Goal: Answer question/provide support: Share knowledge or assist other users

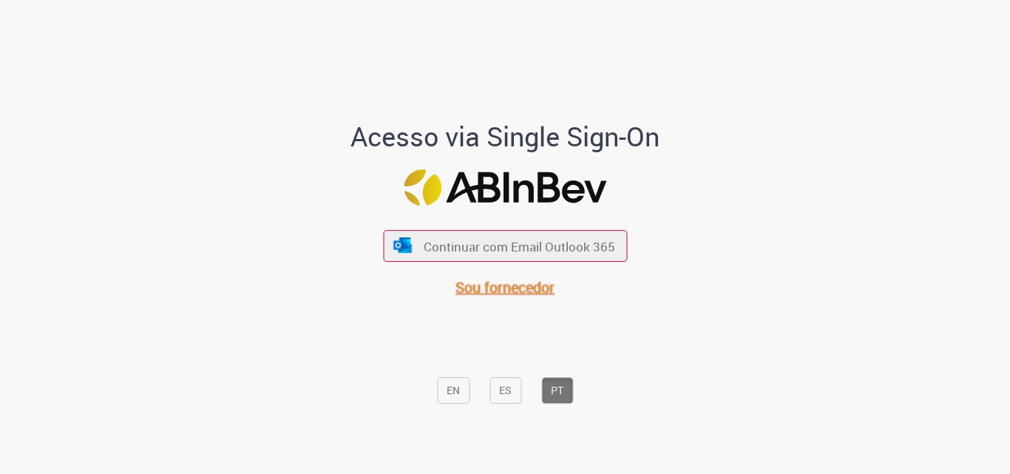
click at [529, 291] on font "Sou fornecedor" at bounding box center [505, 287] width 99 height 20
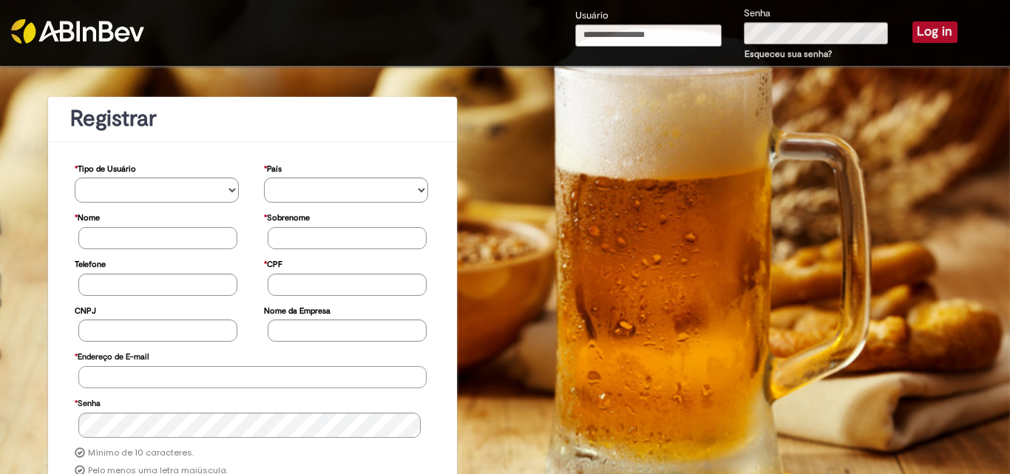
type input "**********"
click at [912, 30] on button "Log in" at bounding box center [934, 31] width 45 height 21
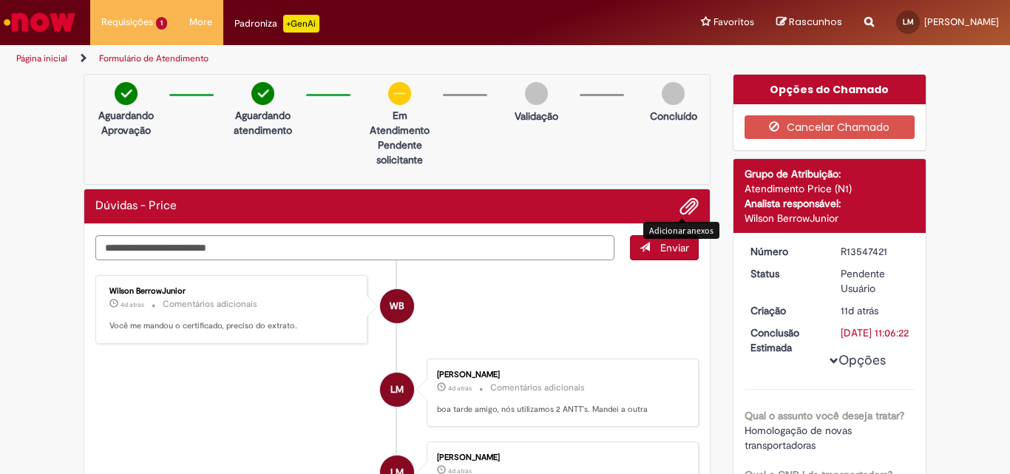
click at [680, 207] on button "Adicionar anexos" at bounding box center [689, 206] width 19 height 19
click at [643, 237] on button "Enviar" at bounding box center [664, 247] width 69 height 25
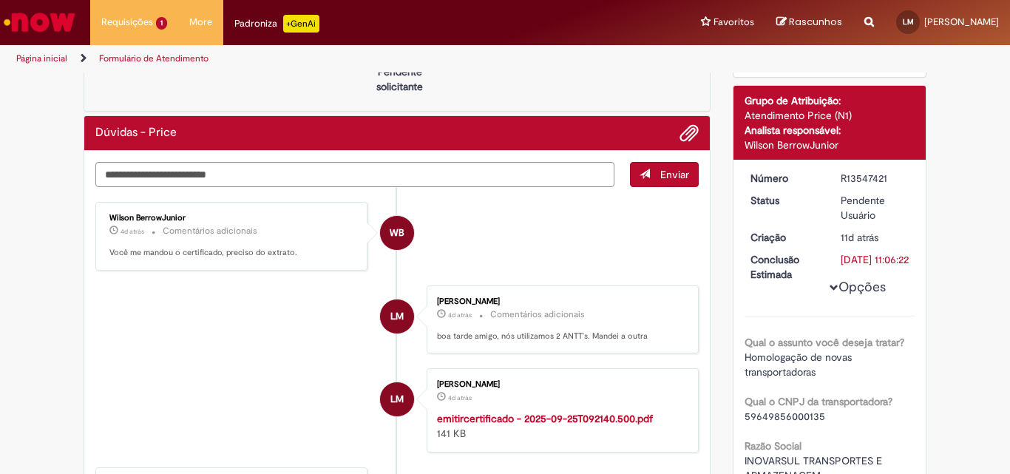
scroll to position [74, 0]
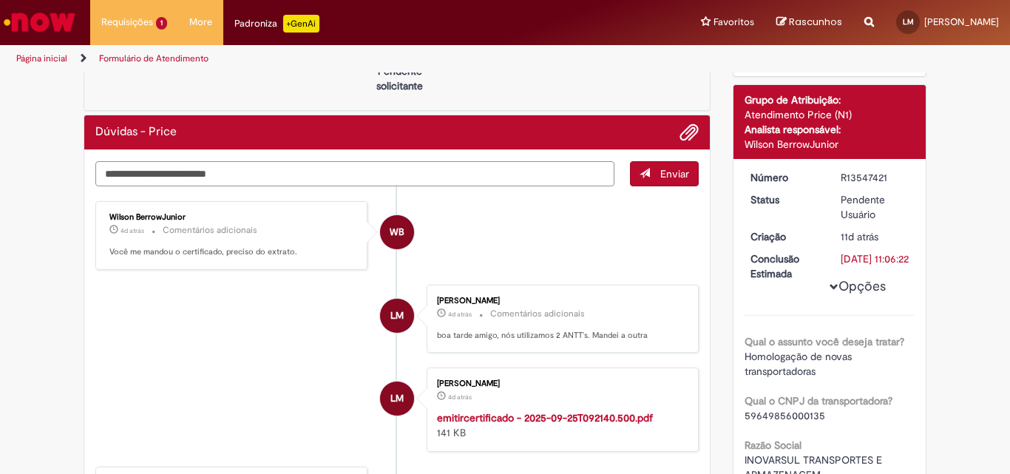
click at [342, 180] on textarea "Digite sua mensagem aqui..." at bounding box center [354, 173] width 519 height 25
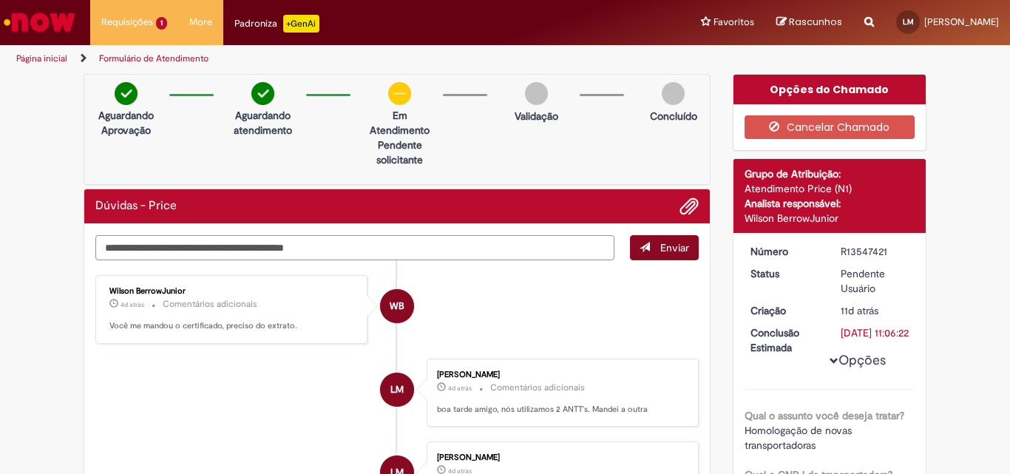
type textarea "**********"
click at [677, 253] on span "Enviar" at bounding box center [674, 247] width 29 height 13
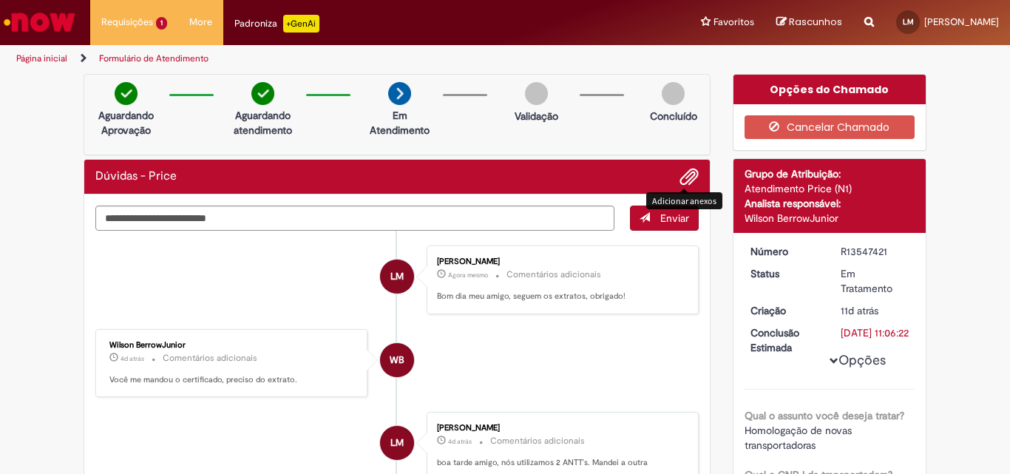
click at [680, 178] on span "Adicionar anexos" at bounding box center [689, 178] width 18 height 18
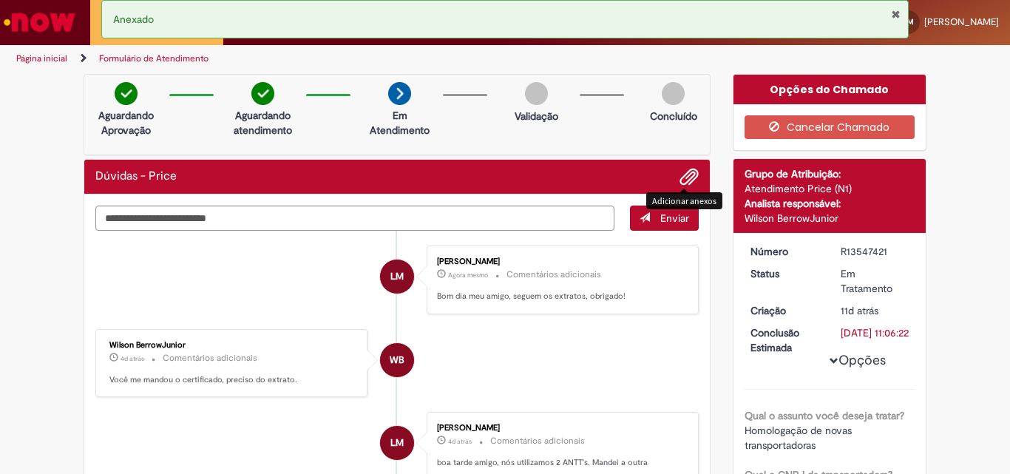
click at [640, 221] on span "submit" at bounding box center [645, 217] width 10 height 10
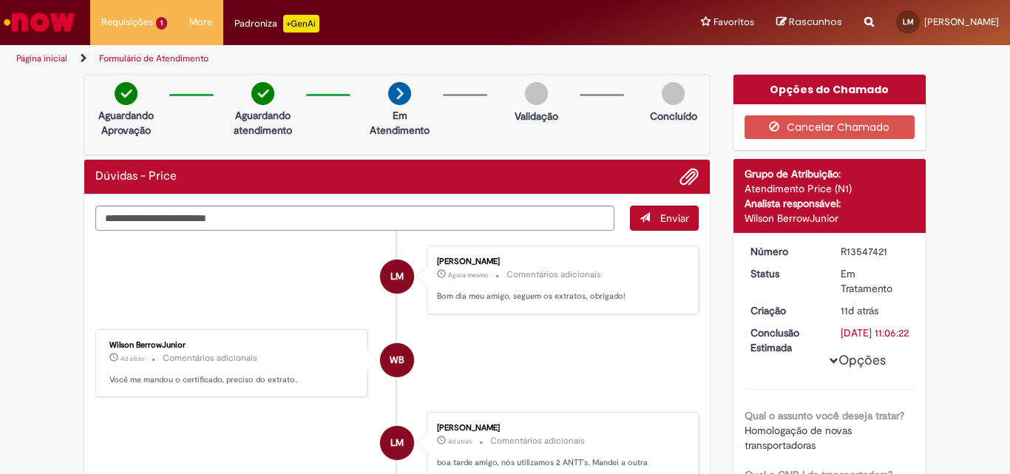
click at [640, 221] on span "submit" at bounding box center [645, 217] width 10 height 10
click at [680, 177] on span "Adicionar anexos" at bounding box center [689, 178] width 18 height 18
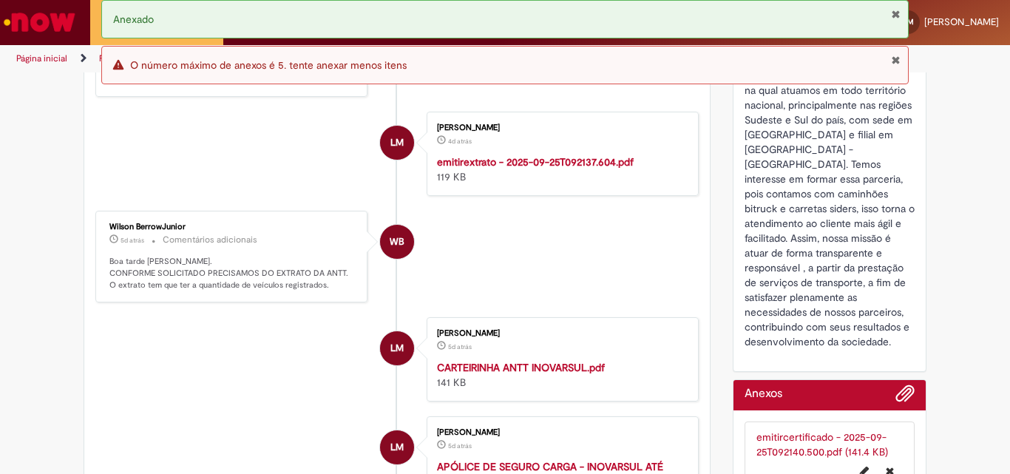
scroll to position [887, 0]
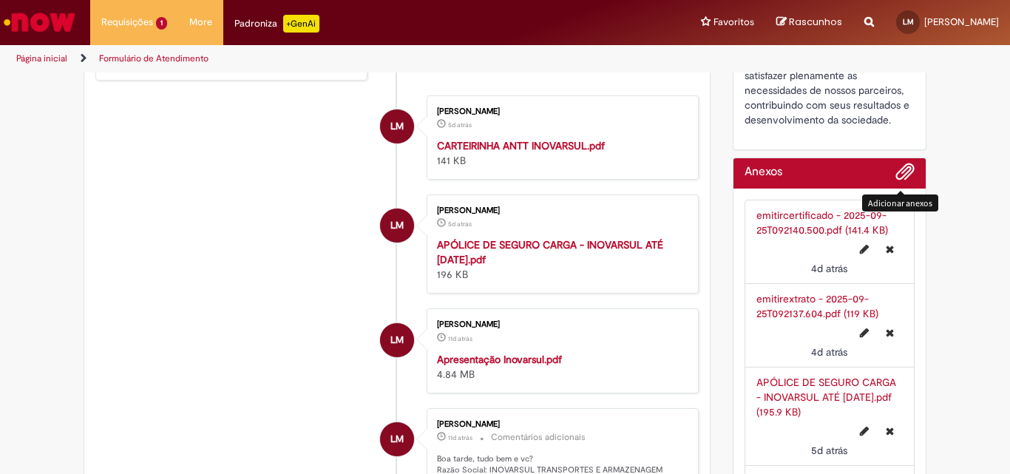
click at [896, 176] on span "Adicionar anexos" at bounding box center [905, 172] width 18 height 18
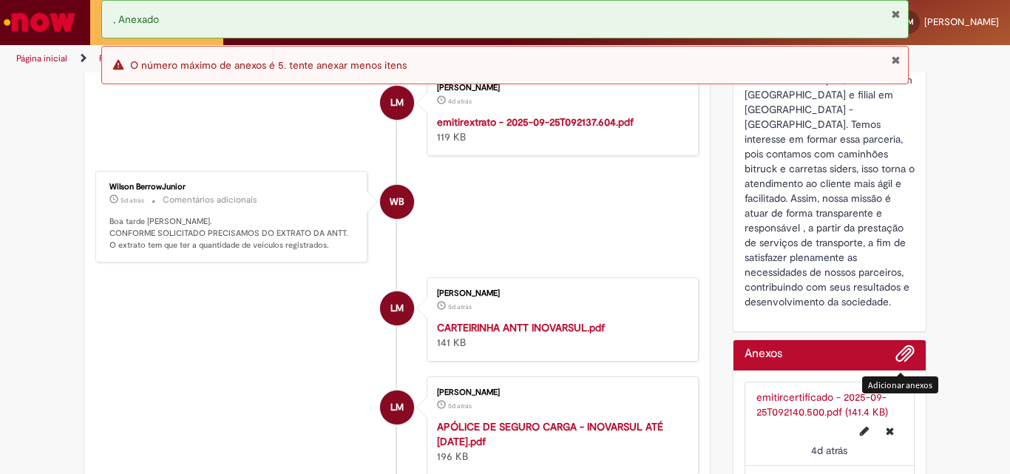
scroll to position [813, 0]
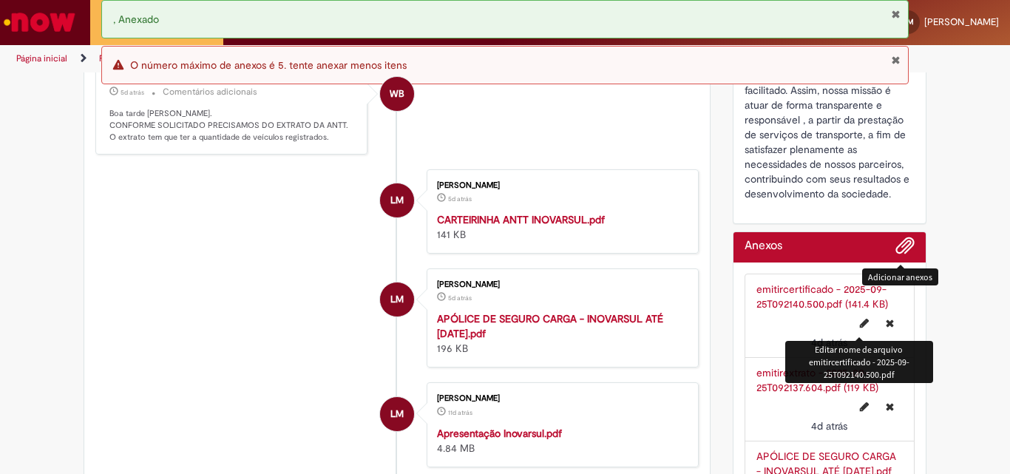
click at [852, 325] on button "Editar nome de arquivo emitircertificado - 2025-09-25T092140.500.pdf" at bounding box center [864, 323] width 27 height 24
type input "**********"
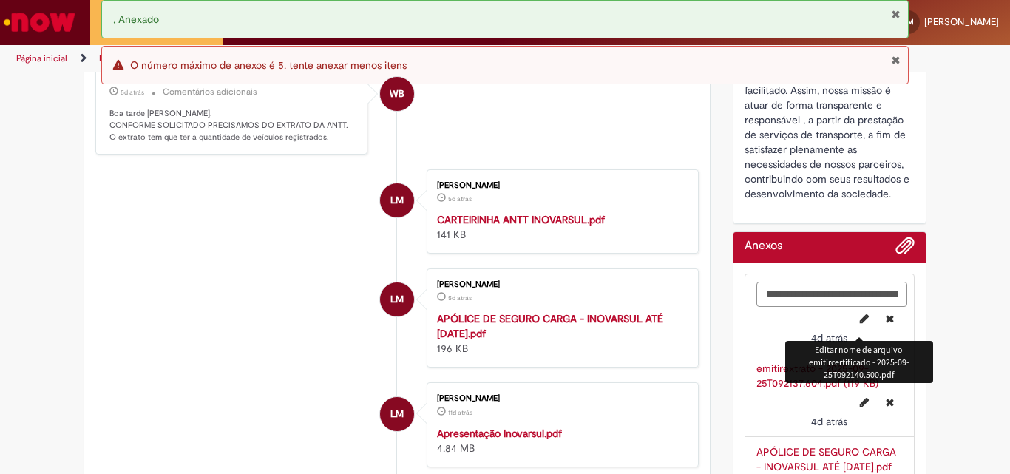
scroll to position [0, 68]
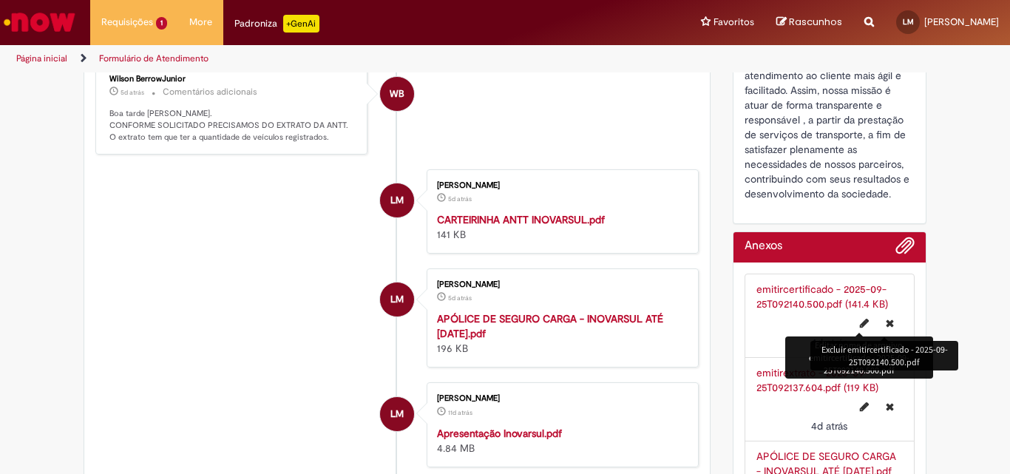
click at [884, 316] on button "Excluir emitircertificado - 2025-09-25T092140.500.pdf" at bounding box center [890, 323] width 26 height 24
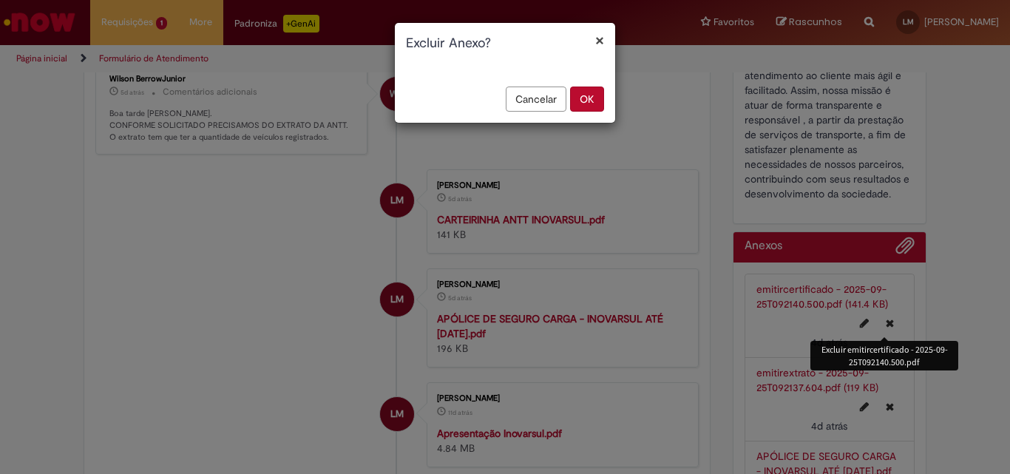
click at [884, 316] on div "× Excluir Anexo? Cancelar OK" at bounding box center [505, 237] width 1010 height 474
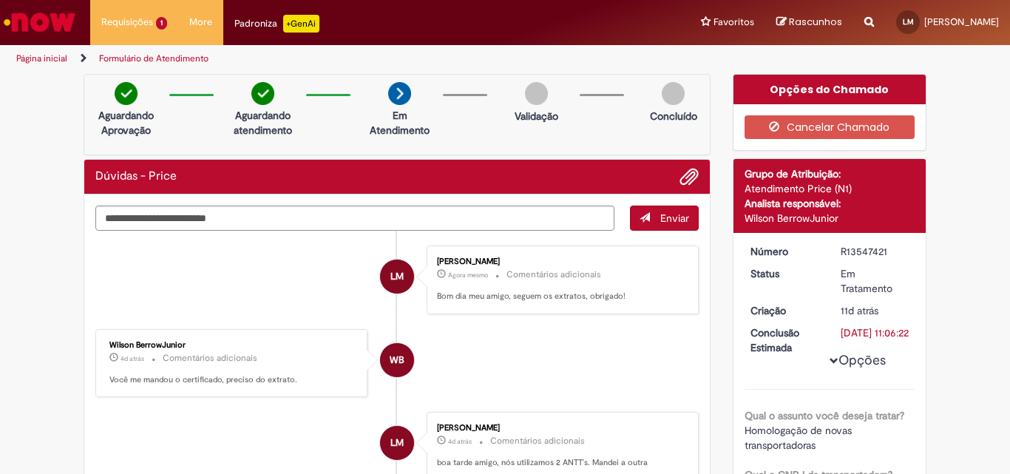
click at [322, 249] on li "LM Lucas Melo Agora mesmo Agora mesmo Comentários adicionais Bom dia meu amigo,…" at bounding box center [396, 280] width 603 height 69
click at [666, 217] on span "Enviar" at bounding box center [674, 217] width 29 height 13
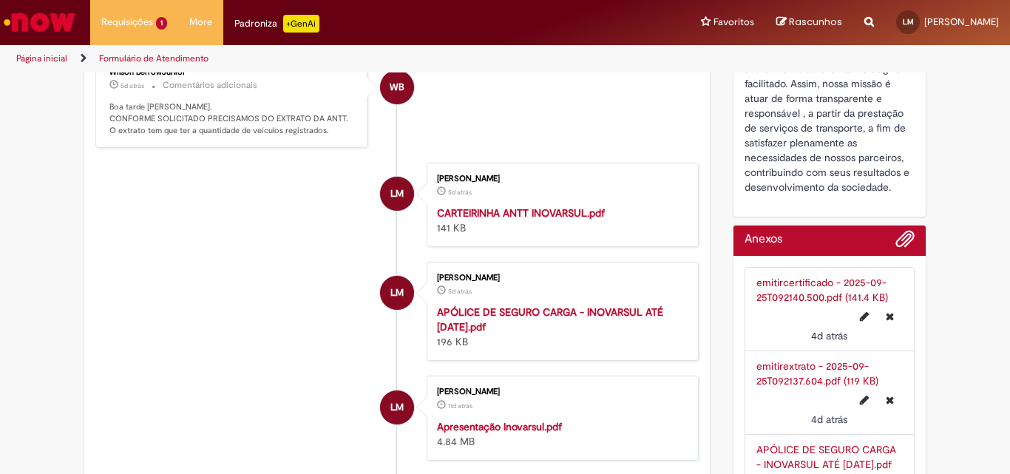
scroll to position [887, 0]
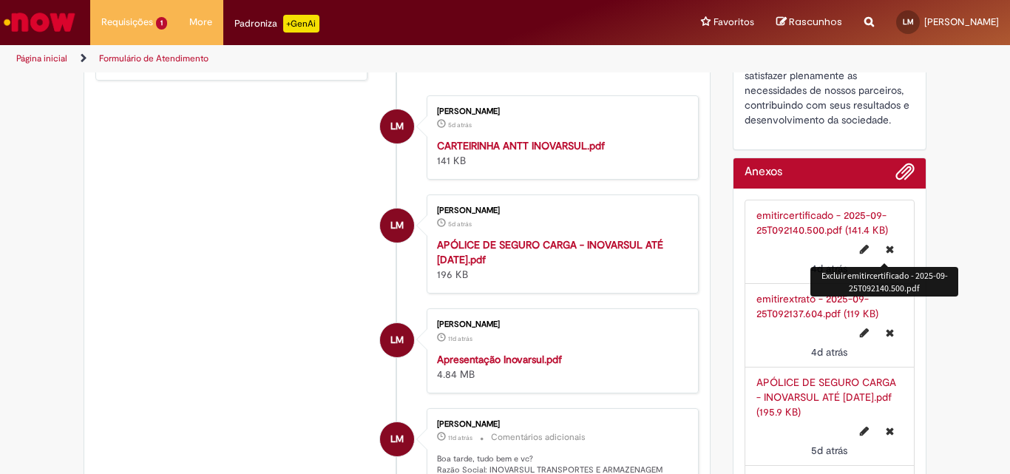
click at [886, 251] on icon "Excluir emitircertificado - 2025-09-25T092140.500.pdf" at bounding box center [890, 249] width 8 height 10
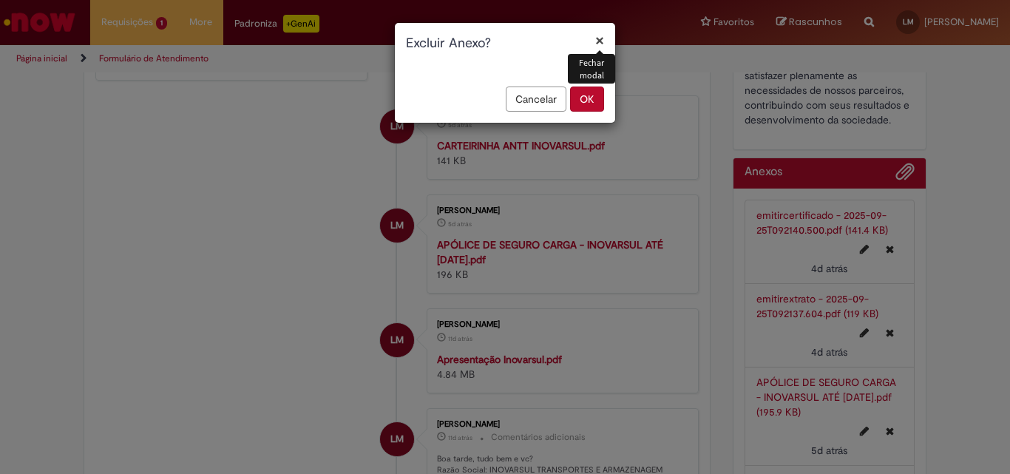
click at [579, 97] on button "OK" at bounding box center [587, 99] width 34 height 25
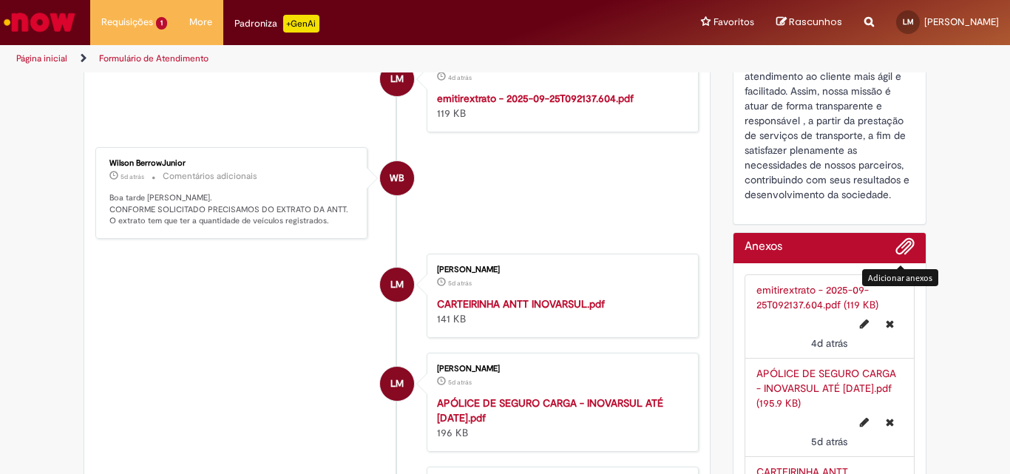
scroll to position [813, 0]
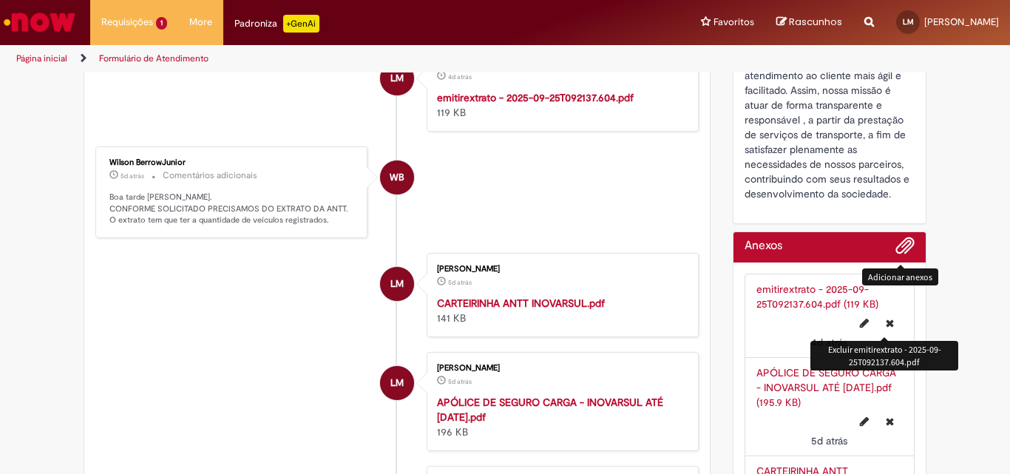
click at [886, 322] on icon "Excluir emitirextrato - 2025-09-25T092137.604.pdf" at bounding box center [890, 323] width 8 height 10
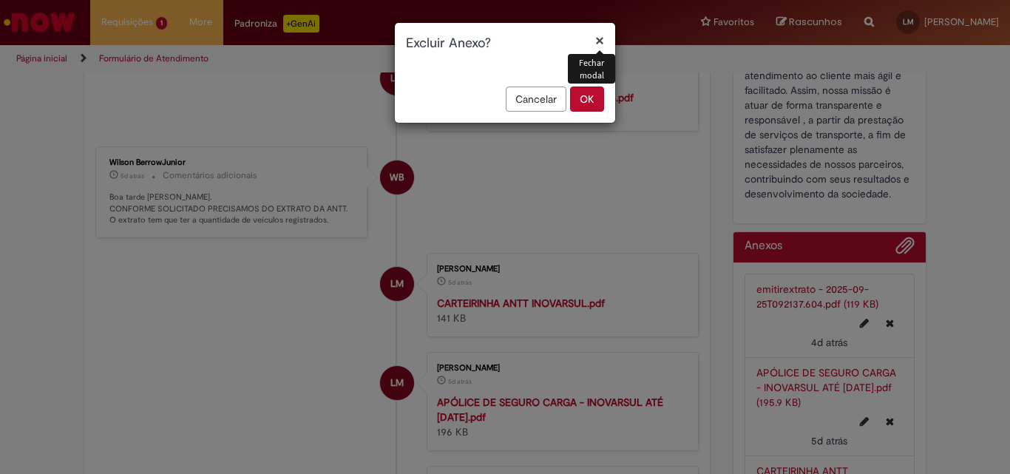
click at [577, 99] on button "OK" at bounding box center [587, 99] width 34 height 25
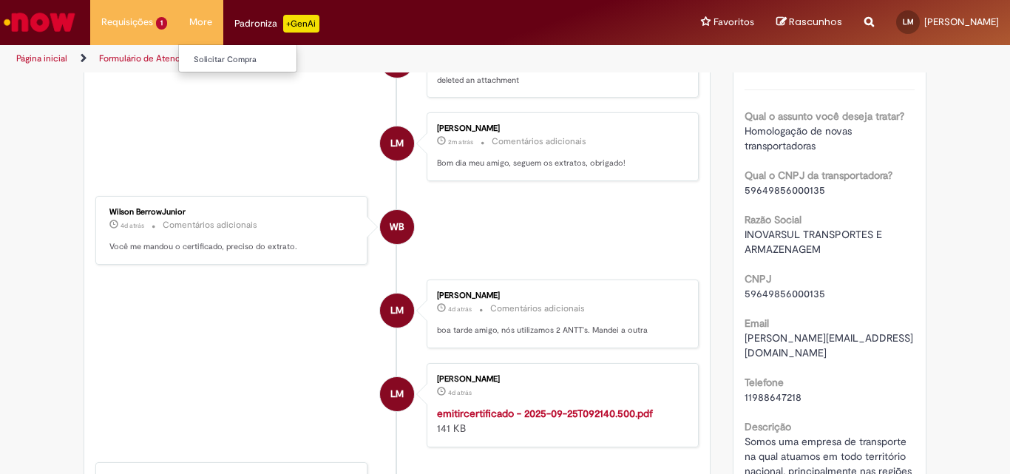
scroll to position [148, 0]
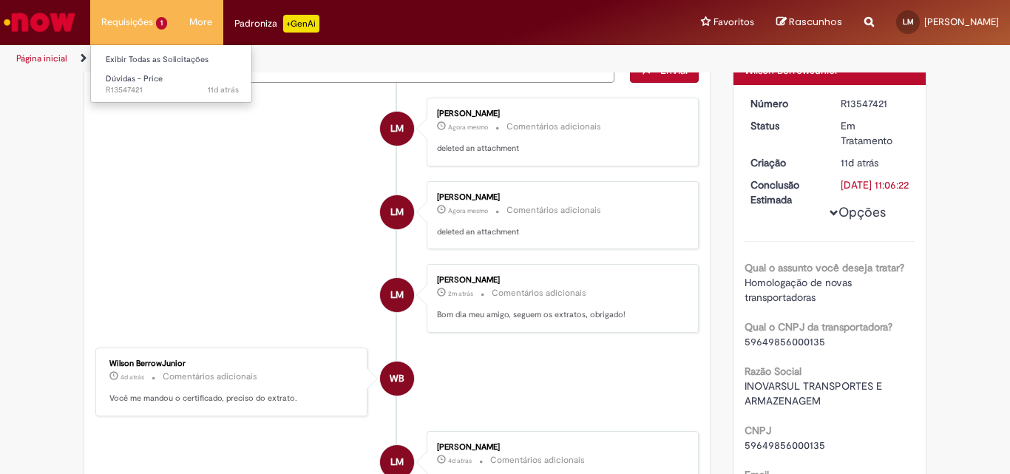
click at [156, 22] on li "Requisições 1 Exibir Todas as Solicitações Dúvidas - Price 11d atrás 11 dias at…" at bounding box center [134, 22] width 88 height 44
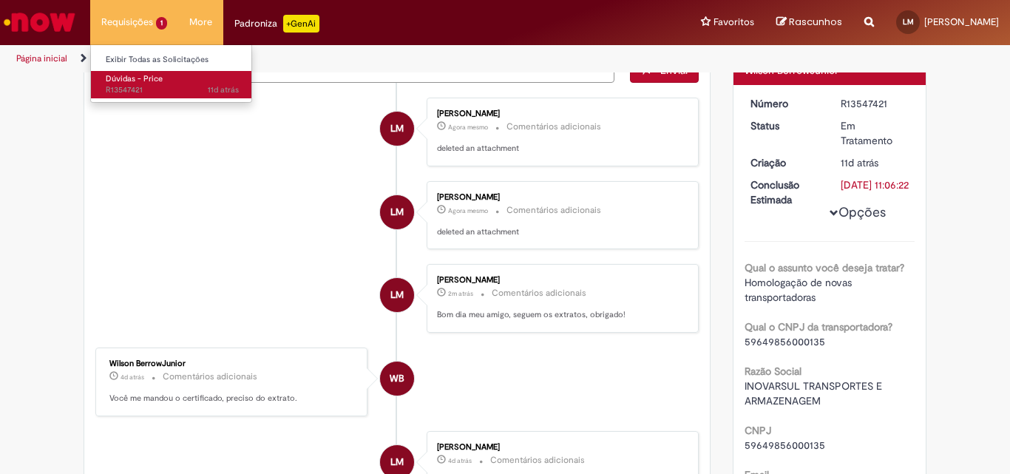
click at [143, 73] on span "Dúvidas - Price" at bounding box center [134, 78] width 57 height 11
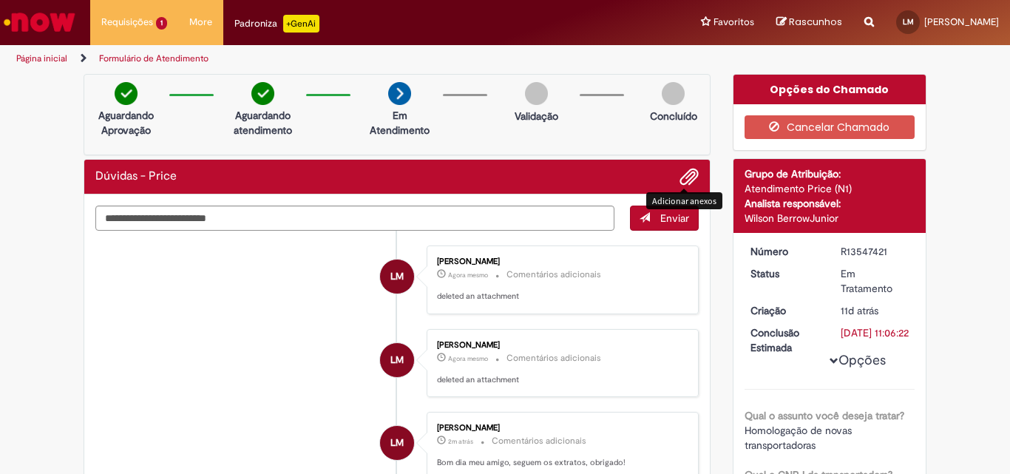
click at [681, 172] on span "Adicionar anexos" at bounding box center [689, 178] width 18 height 18
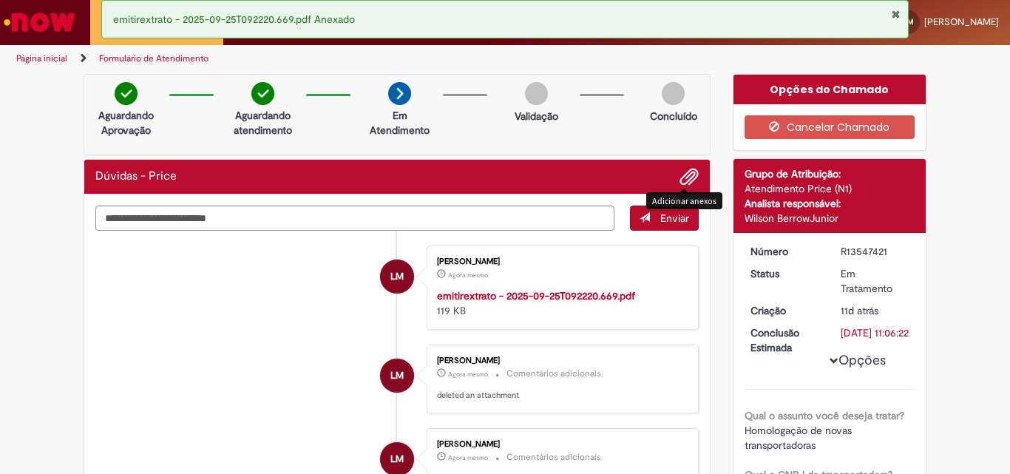
click at [673, 177] on li at bounding box center [683, 176] width 30 height 19
click at [680, 177] on span "Adicionar anexos" at bounding box center [689, 178] width 18 height 18
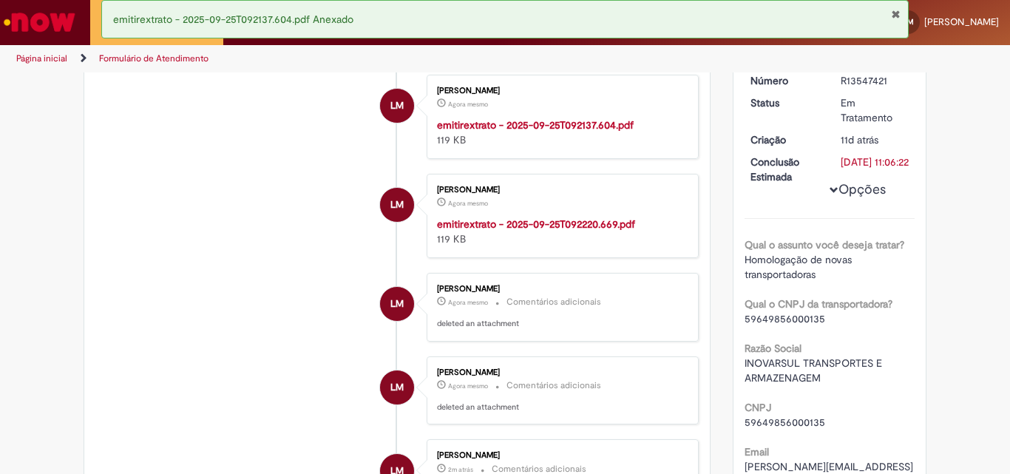
scroll to position [148, 0]
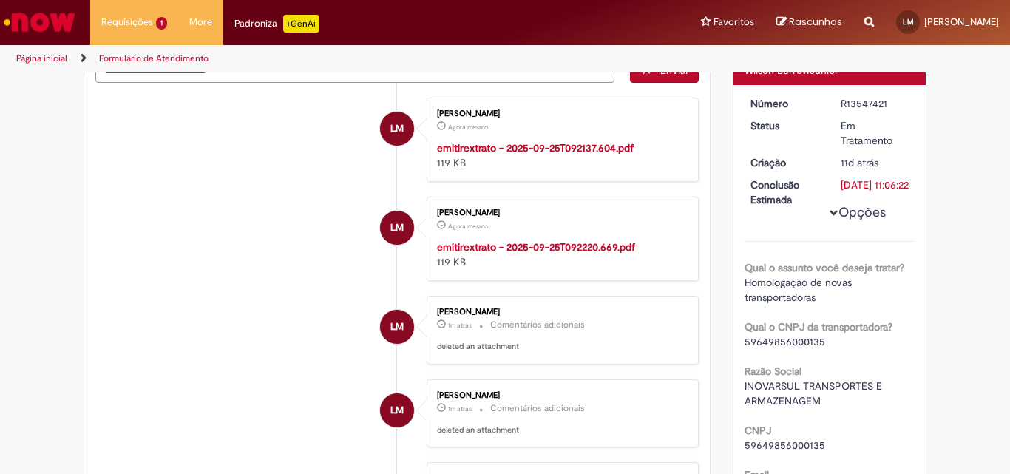
click at [524, 151] on strong "emitirextrato - 2025-09-25T092137.604.pdf" at bounding box center [535, 147] width 197 height 13
